Goal: Check status: Check status

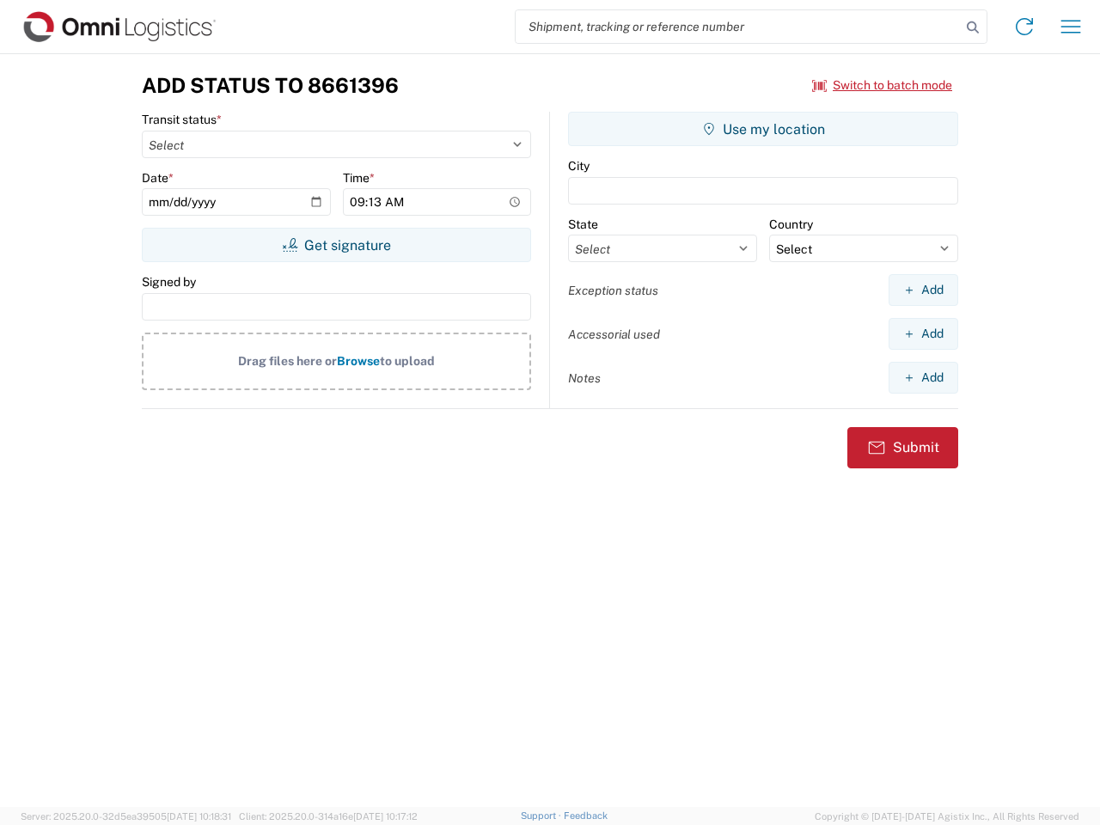
click at [738, 27] on input "search" at bounding box center [738, 26] width 445 height 33
click at [973, 27] on icon at bounding box center [973, 27] width 24 height 24
click at [1024, 27] on icon at bounding box center [1023, 26] width 27 height 27
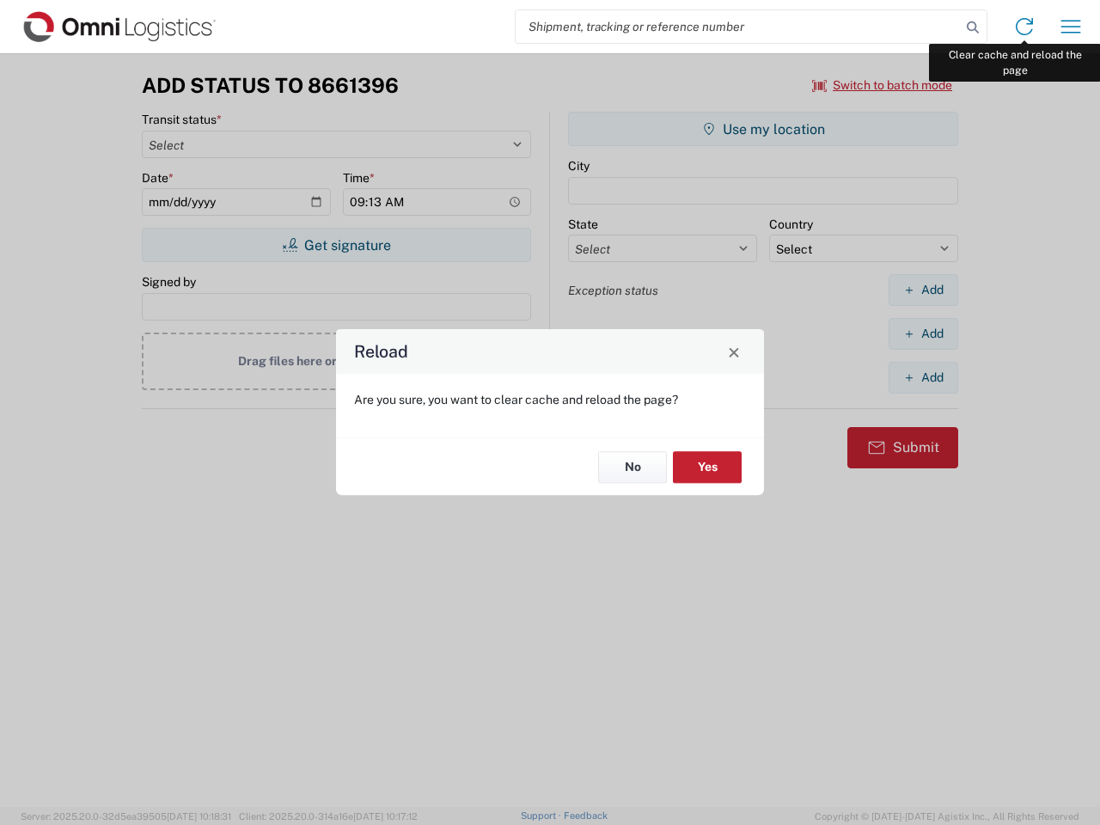
click at [1071, 27] on div "Reload Are you sure, you want to clear cache and reload the page? No Yes" at bounding box center [550, 412] width 1100 height 825
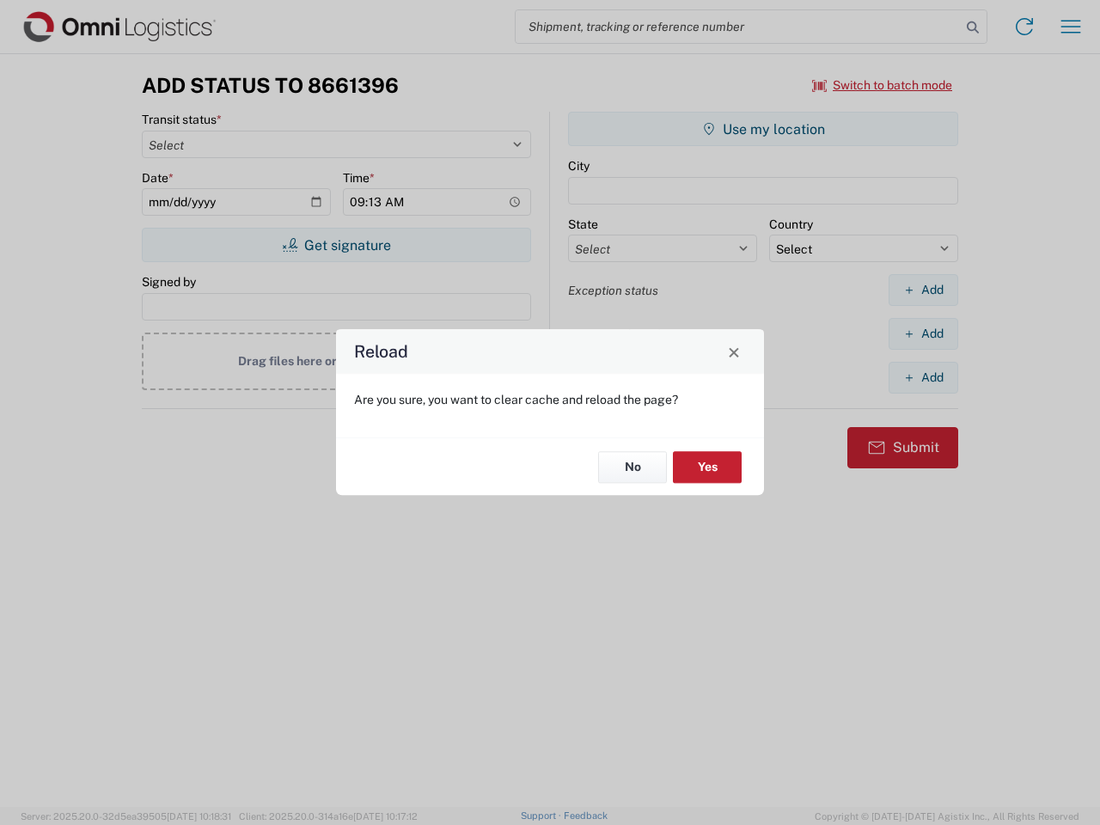
click at [882, 85] on div "Reload Are you sure, you want to clear cache and reload the page? No Yes" at bounding box center [550, 412] width 1100 height 825
click at [336, 245] on div "Reload Are you sure, you want to clear cache and reload the page? No Yes" at bounding box center [550, 412] width 1100 height 825
click at [763, 129] on div "Reload Are you sure, you want to clear cache and reload the page? No Yes" at bounding box center [550, 412] width 1100 height 825
click at [923, 290] on div "Reload Are you sure, you want to clear cache and reload the page? No Yes" at bounding box center [550, 412] width 1100 height 825
click at [923, 333] on div "Reload Are you sure, you want to clear cache and reload the page? No Yes" at bounding box center [550, 412] width 1100 height 825
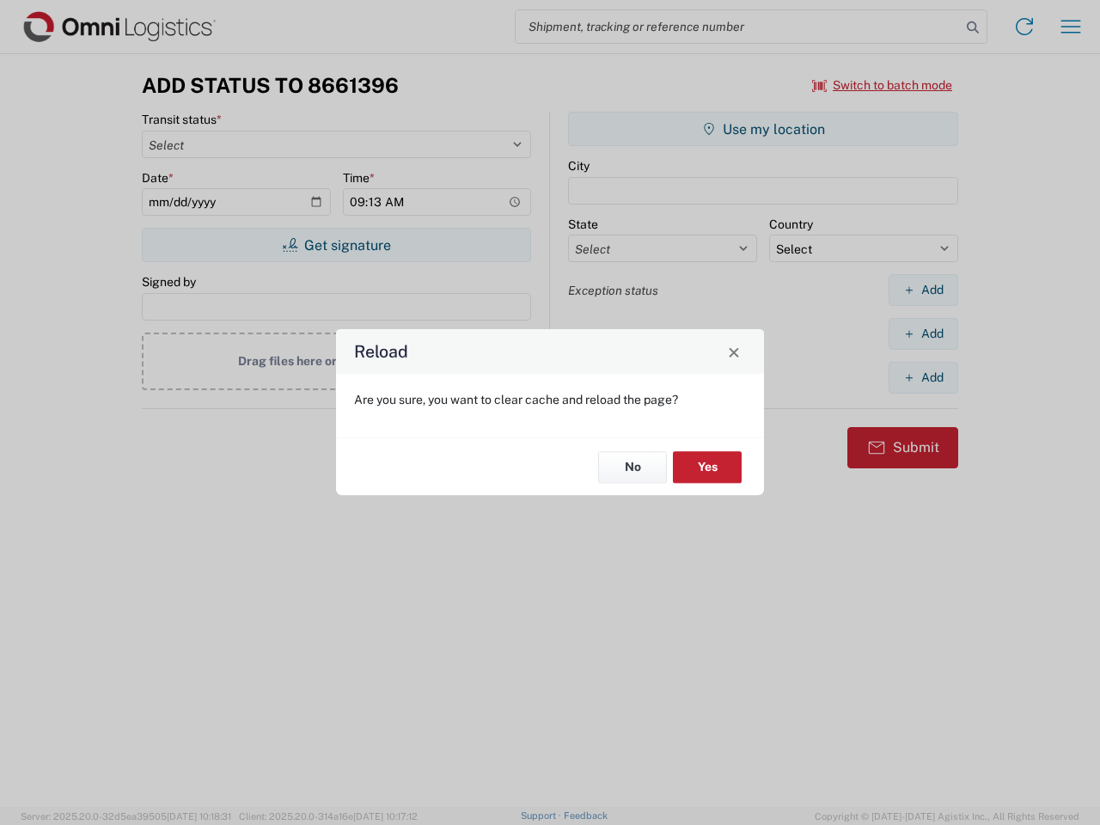
click at [923, 377] on div "Reload Are you sure, you want to clear cache and reload the page? No Yes" at bounding box center [550, 412] width 1100 height 825
